Goal: Information Seeking & Learning: Learn about a topic

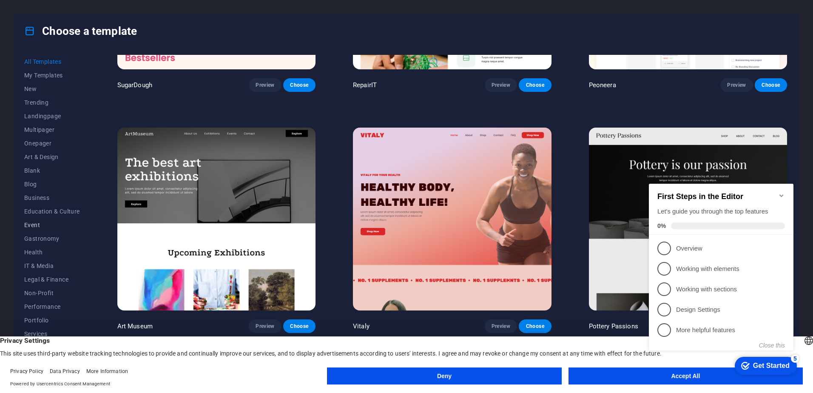
scroll to position [40, 0]
click at [43, 298] on button "Services" at bounding box center [52, 294] width 56 height 14
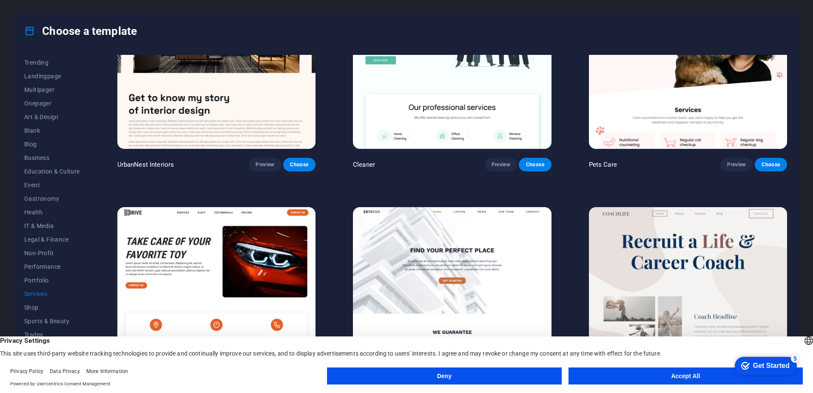
scroll to position [383, 0]
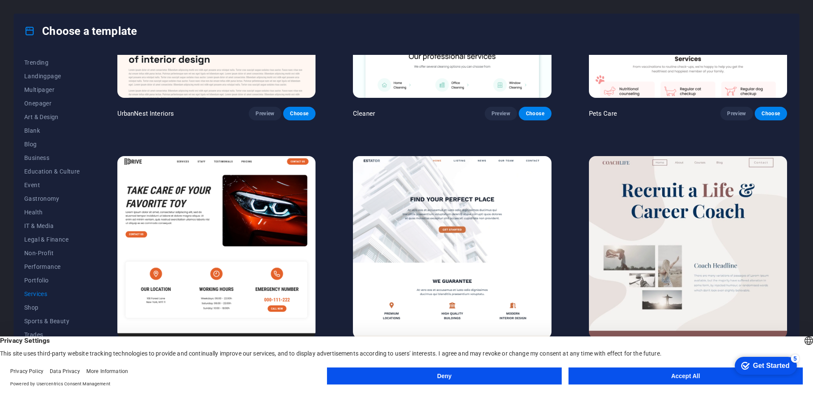
click at [624, 373] on button "Accept All" at bounding box center [686, 376] width 234 height 17
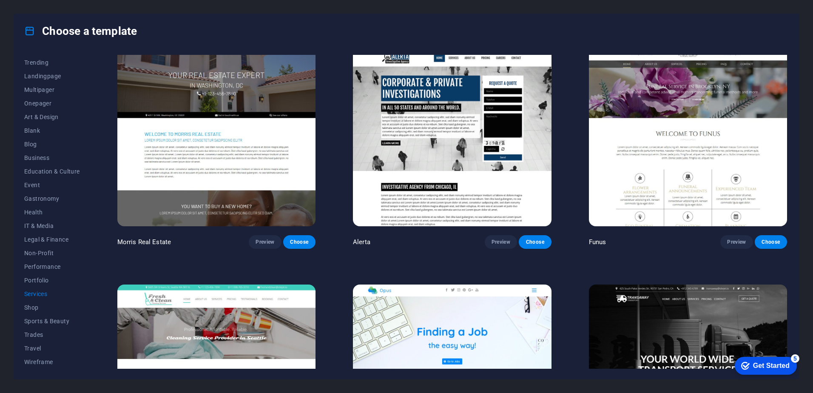
scroll to position [978, 0]
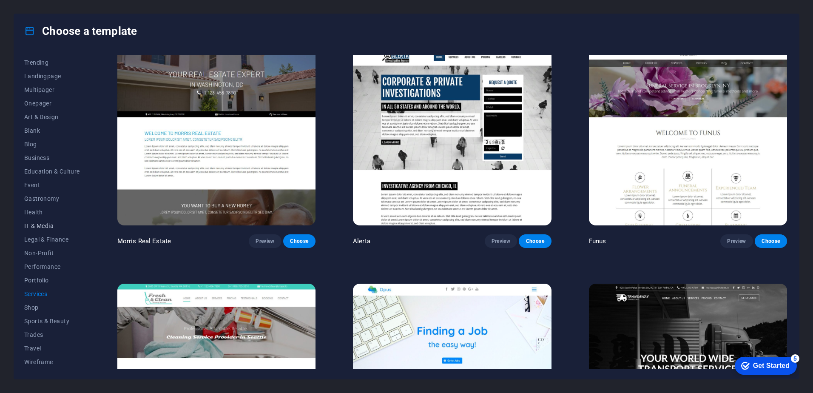
click at [41, 226] on span "IT & Media" at bounding box center [52, 225] width 56 height 7
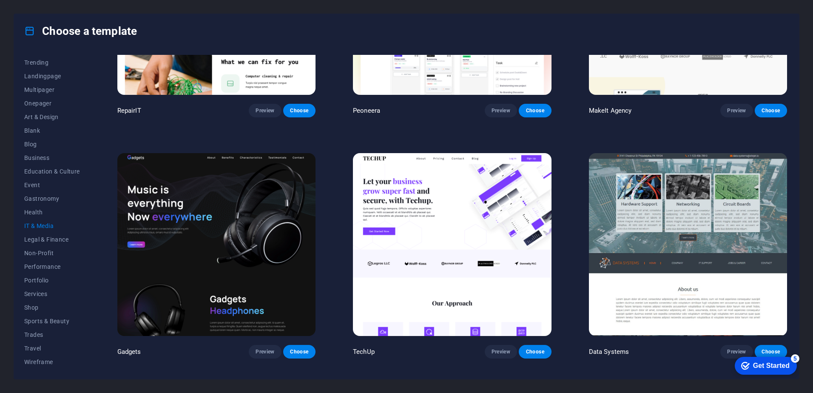
scroll to position [0, 0]
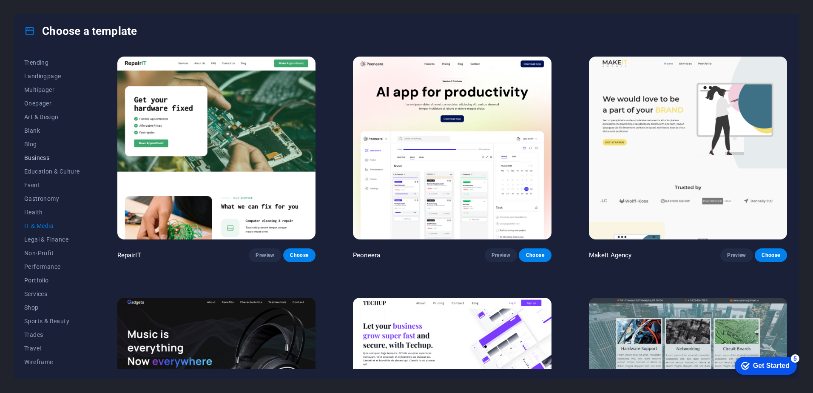
click at [50, 153] on button "Business" at bounding box center [52, 158] width 56 height 14
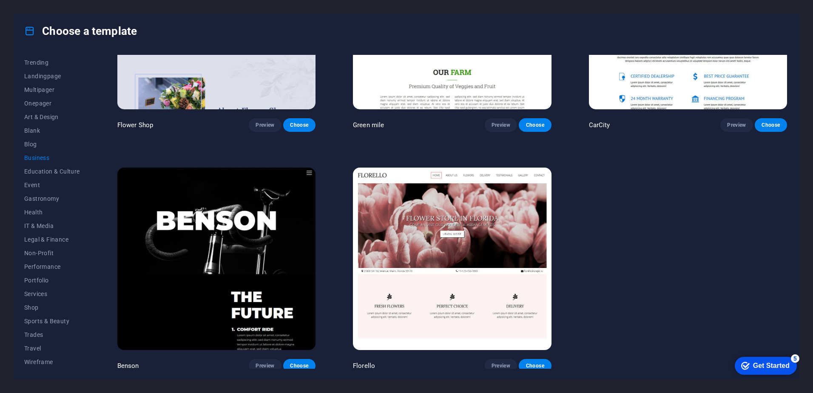
scroll to position [373, 0]
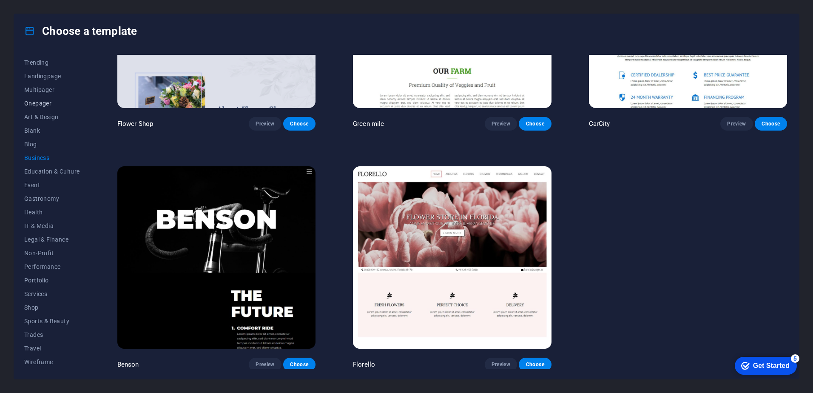
click at [48, 104] on span "Onepager" at bounding box center [52, 103] width 56 height 7
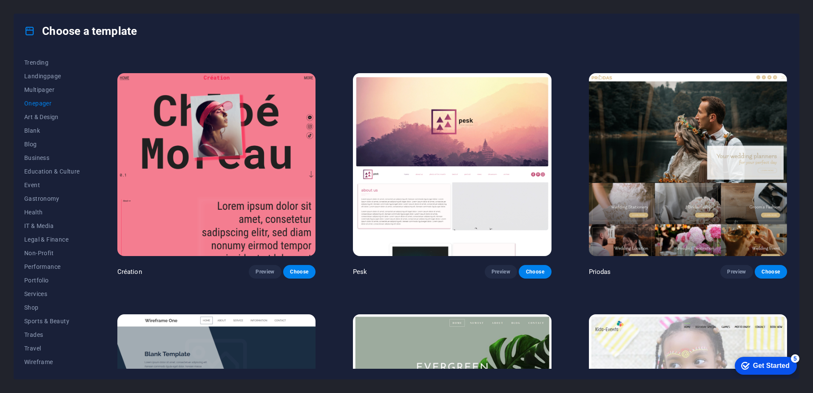
scroll to position [3254, 0]
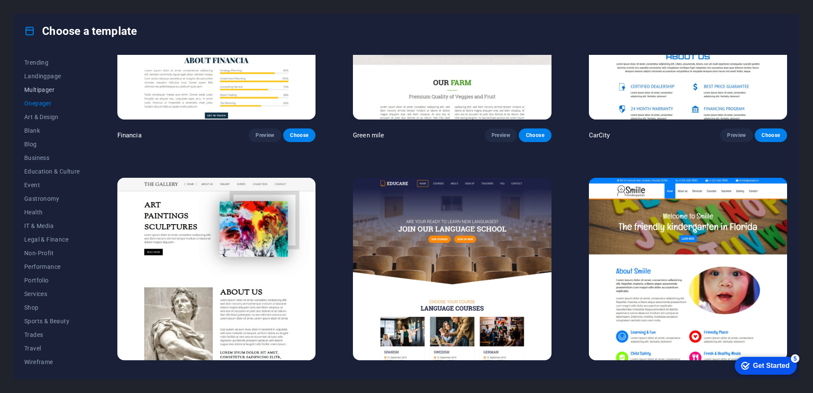
click at [46, 88] on span "Multipager" at bounding box center [52, 89] width 56 height 7
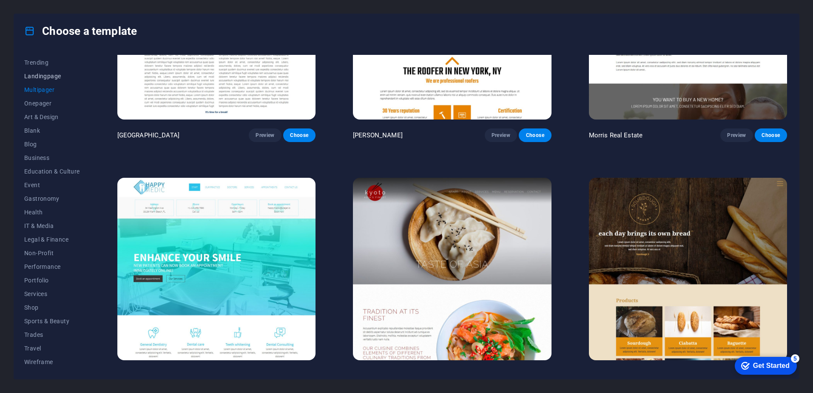
click at [47, 75] on span "Landingpage" at bounding box center [52, 76] width 56 height 7
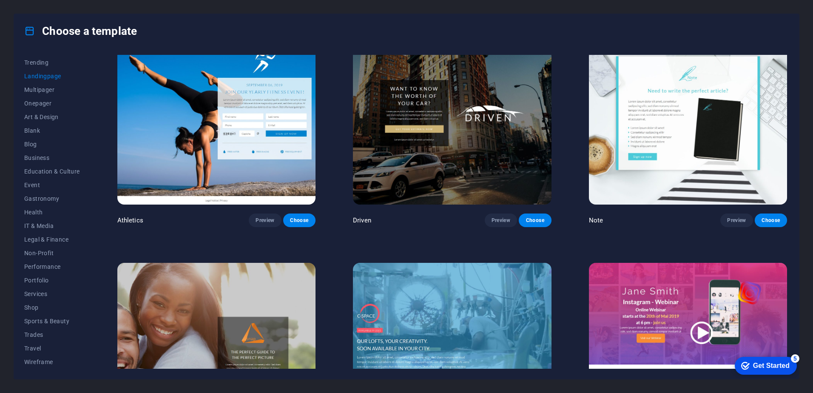
scroll to position [1813, 0]
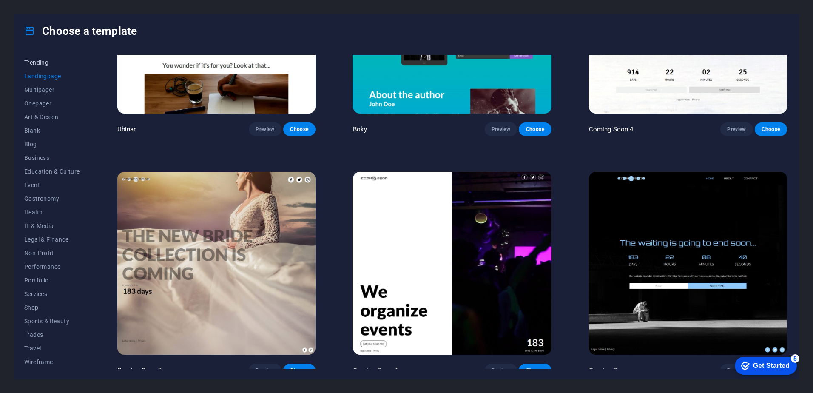
click at [40, 60] on span "Trending" at bounding box center [52, 62] width 56 height 7
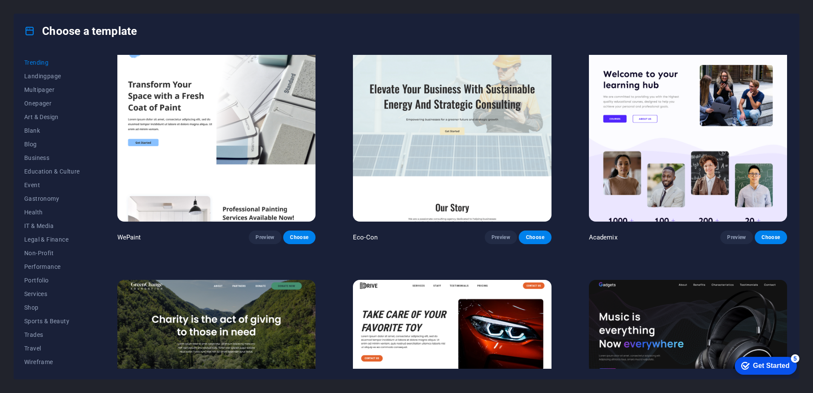
scroll to position [497, 0]
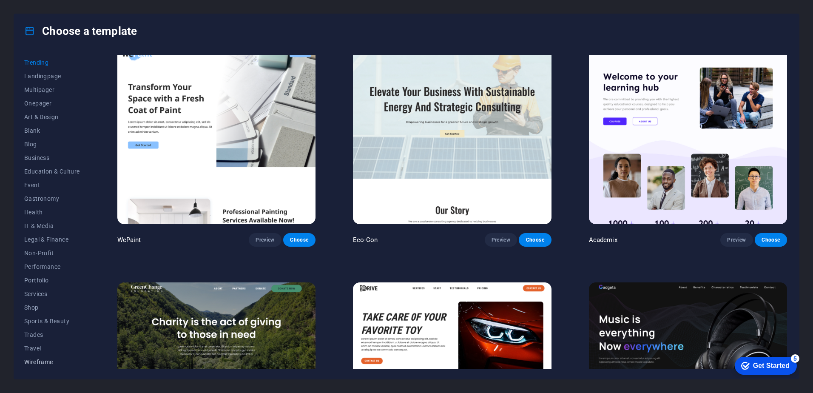
click at [46, 364] on span "Wireframe" at bounding box center [52, 362] width 56 height 7
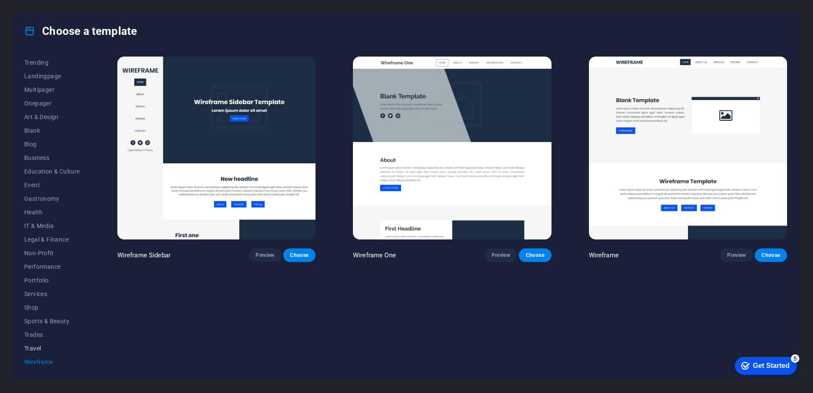
click at [41, 346] on span "Travel" at bounding box center [52, 348] width 56 height 7
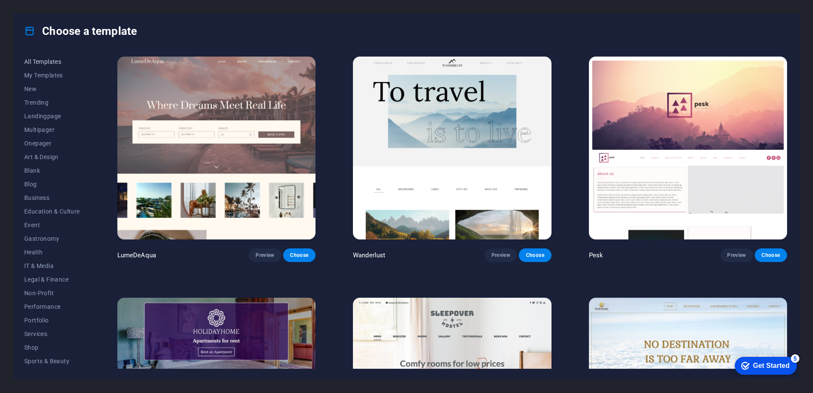
click at [51, 62] on span "All Templates" at bounding box center [52, 61] width 56 height 7
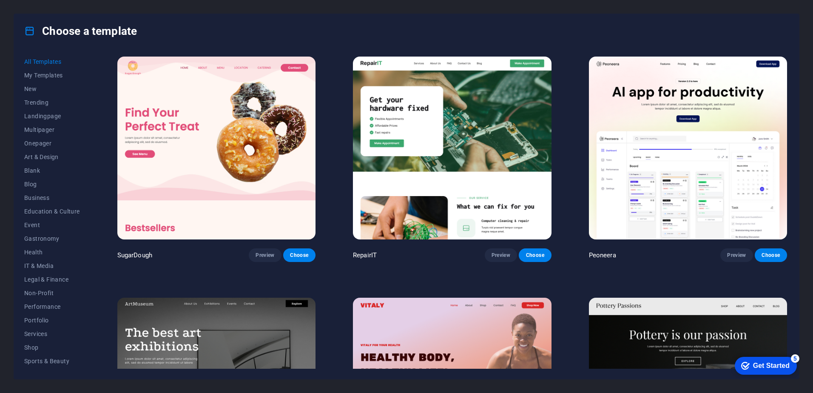
click at [488, 131] on img at bounding box center [452, 148] width 198 height 183
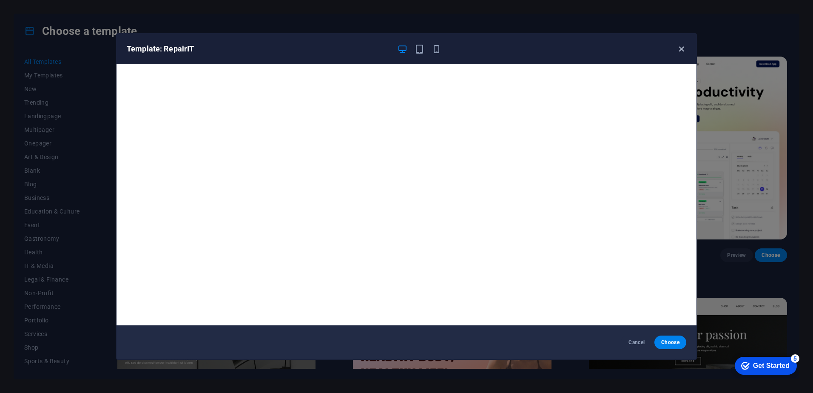
click at [680, 46] on icon "button" at bounding box center [682, 49] width 10 height 10
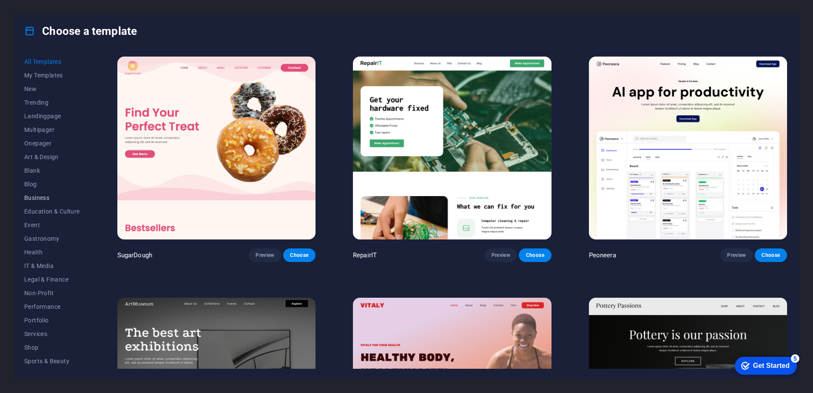
click at [48, 199] on span "Business" at bounding box center [52, 197] width 56 height 7
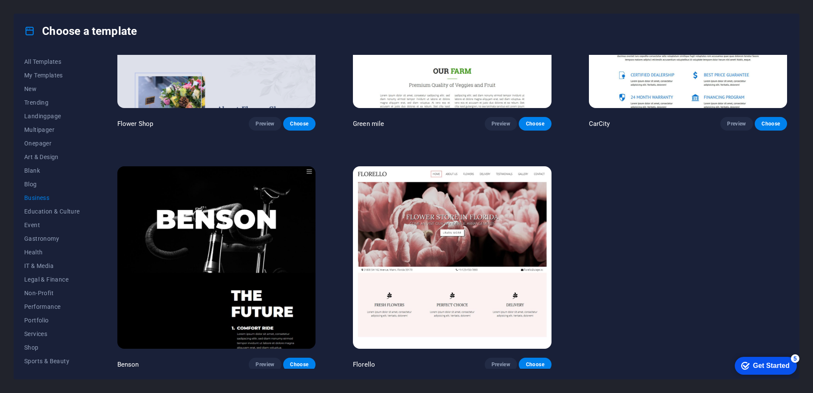
scroll to position [202, 0]
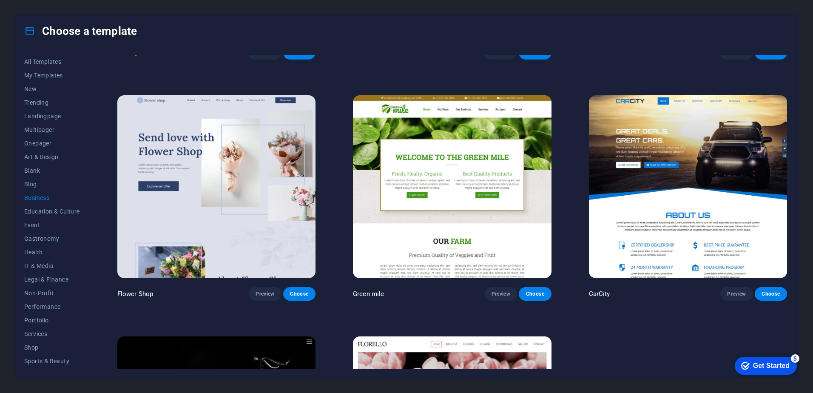
click at [728, 256] on img at bounding box center [688, 186] width 198 height 183
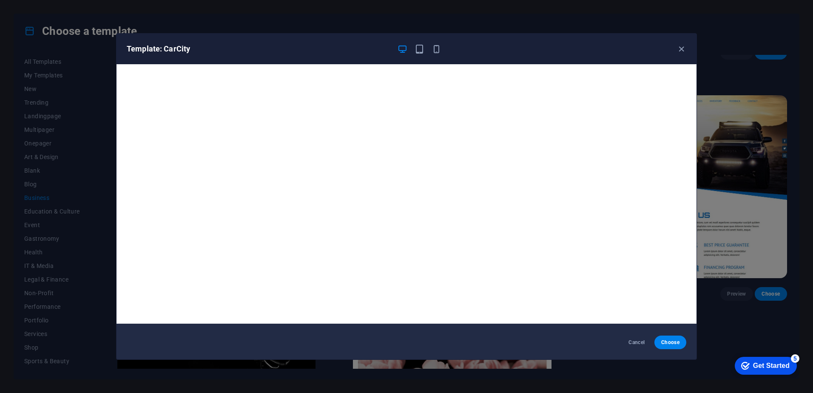
scroll to position [2, 0]
click at [419, 48] on icon "button" at bounding box center [420, 49] width 10 height 10
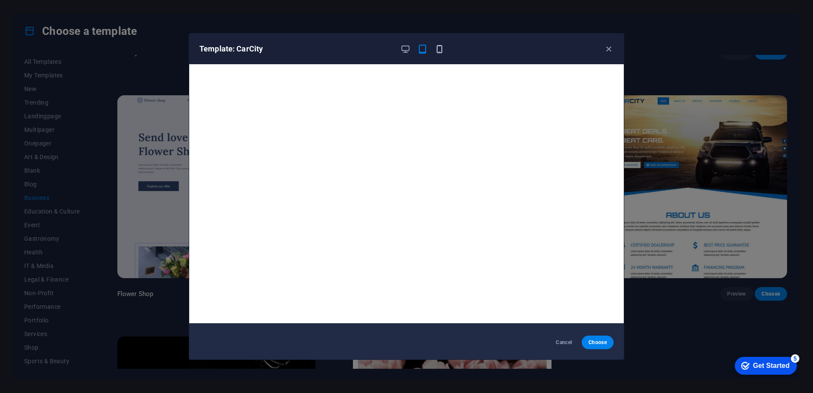
click at [437, 48] on icon "button" at bounding box center [440, 49] width 10 height 10
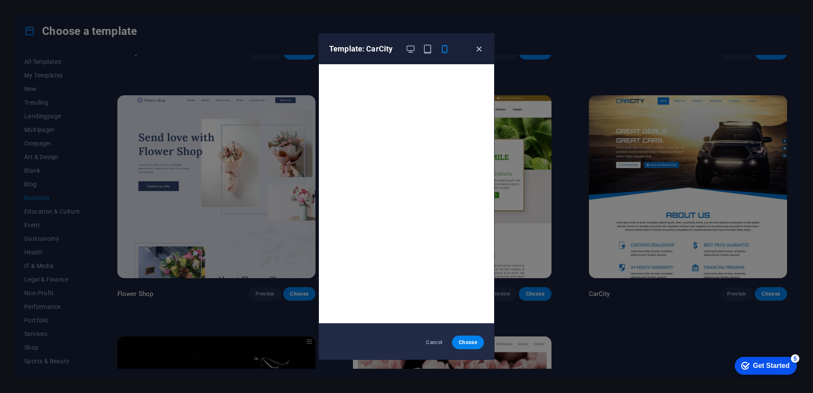
click at [478, 49] on icon "button" at bounding box center [479, 49] width 10 height 10
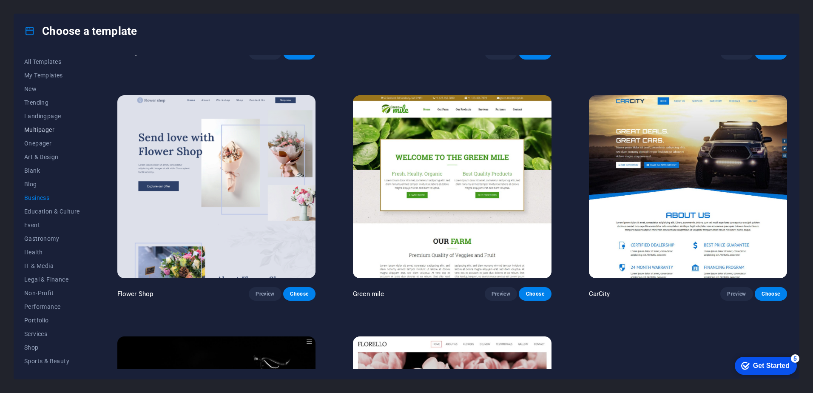
click at [39, 131] on span "Multipager" at bounding box center [52, 129] width 56 height 7
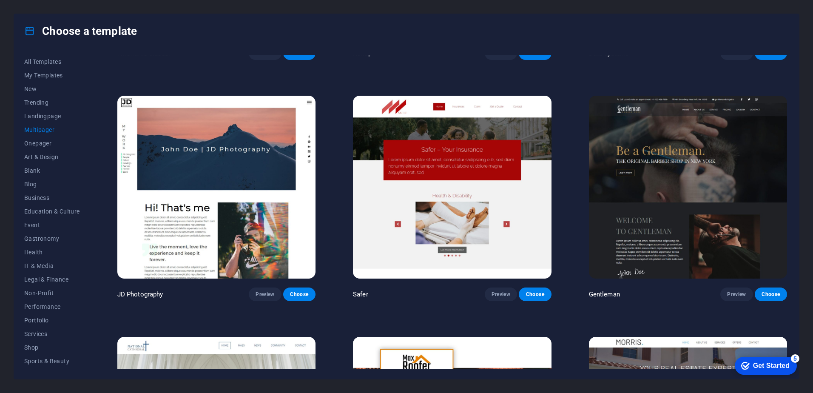
scroll to position [2867, 0]
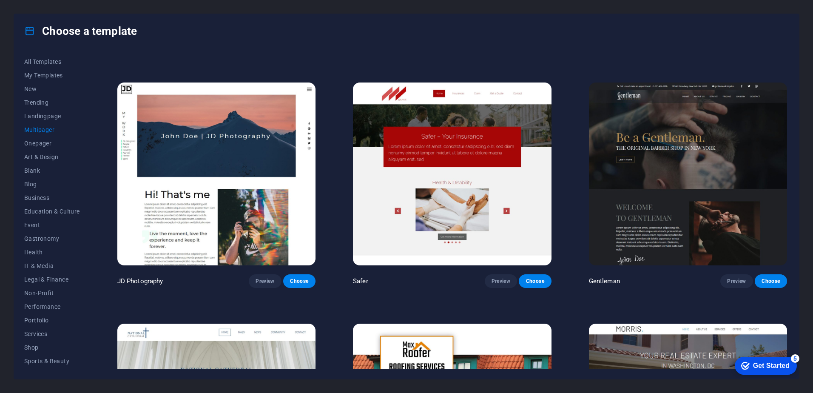
drag, startPoint x: 787, startPoint y: 217, endPoint x: 791, endPoint y: 240, distance: 23.4
click at [791, 240] on div "All Templates My Templates New Trending Landingpage Multipager Onepager Art & D…" at bounding box center [406, 213] width 785 height 331
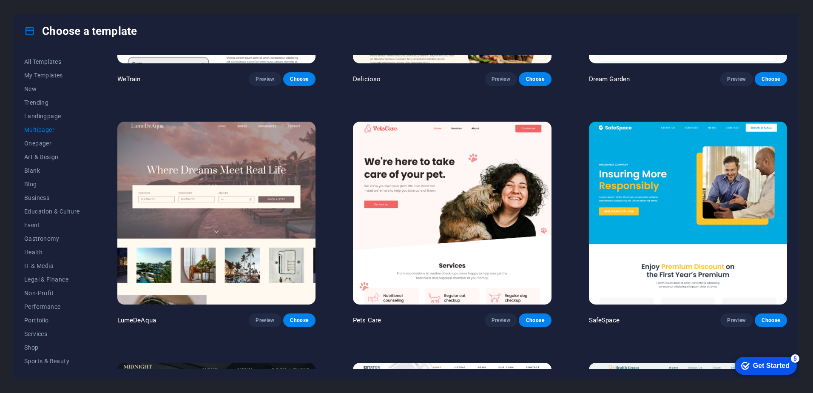
scroll to position [1109, 0]
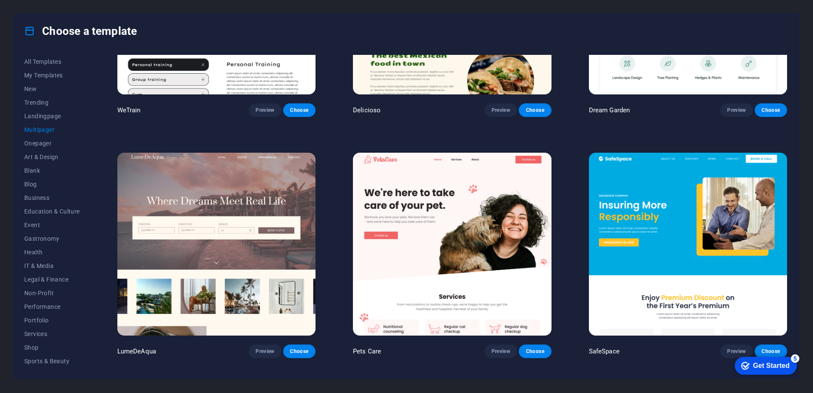
click at [651, 175] on img at bounding box center [688, 244] width 198 height 183
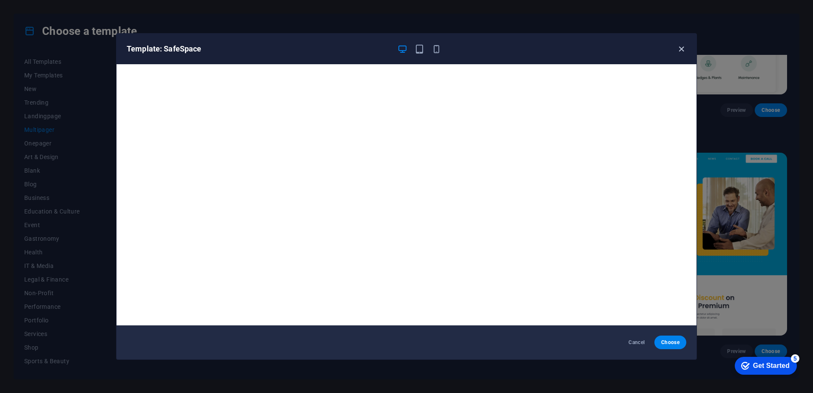
click at [682, 45] on icon "button" at bounding box center [682, 49] width 10 height 10
